Goal: Navigation & Orientation: Find specific page/section

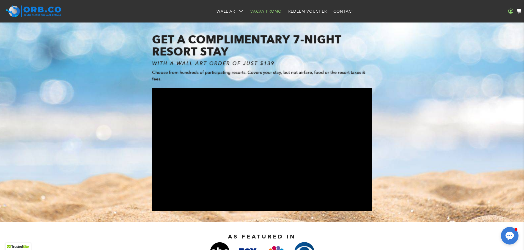
click at [512, 10] on icon at bounding box center [510, 11] width 5 height 5
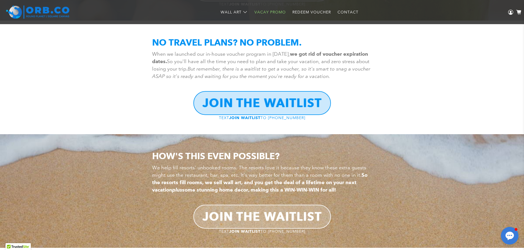
scroll to position [661, 0]
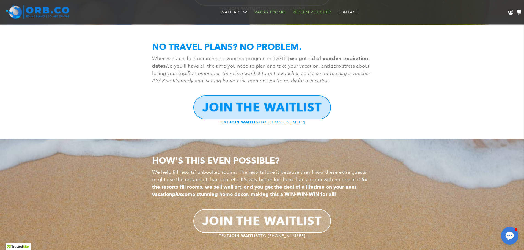
click at [317, 7] on link "Redeem Voucher" at bounding box center [311, 12] width 45 height 15
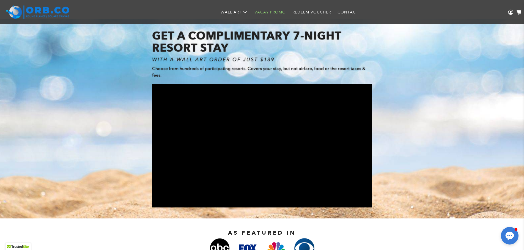
scroll to position [1, 0]
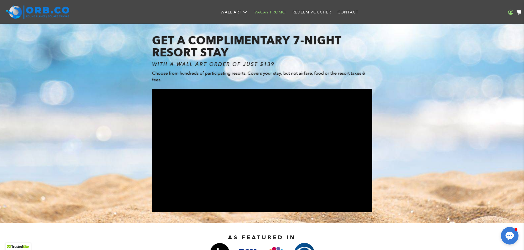
click at [511, 9] on link "Account" at bounding box center [510, 12] width 8 height 24
